Goal: Task Accomplishment & Management: Use online tool/utility

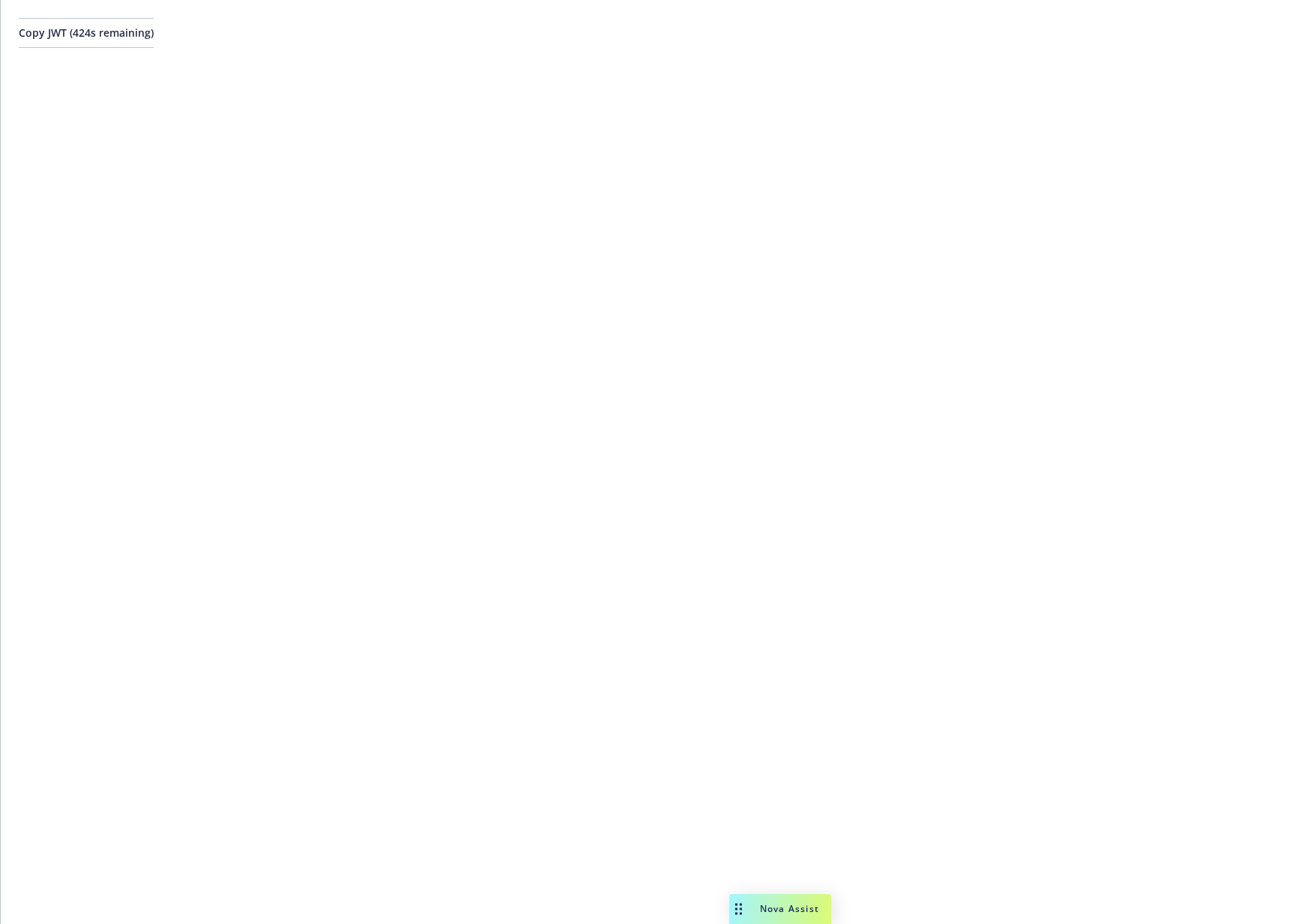
click at [843, 586] on div "Copy JWT ( 424 s remaining)" at bounding box center [644, 462] width 1288 height 924
